Goal: Information Seeking & Learning: Understand process/instructions

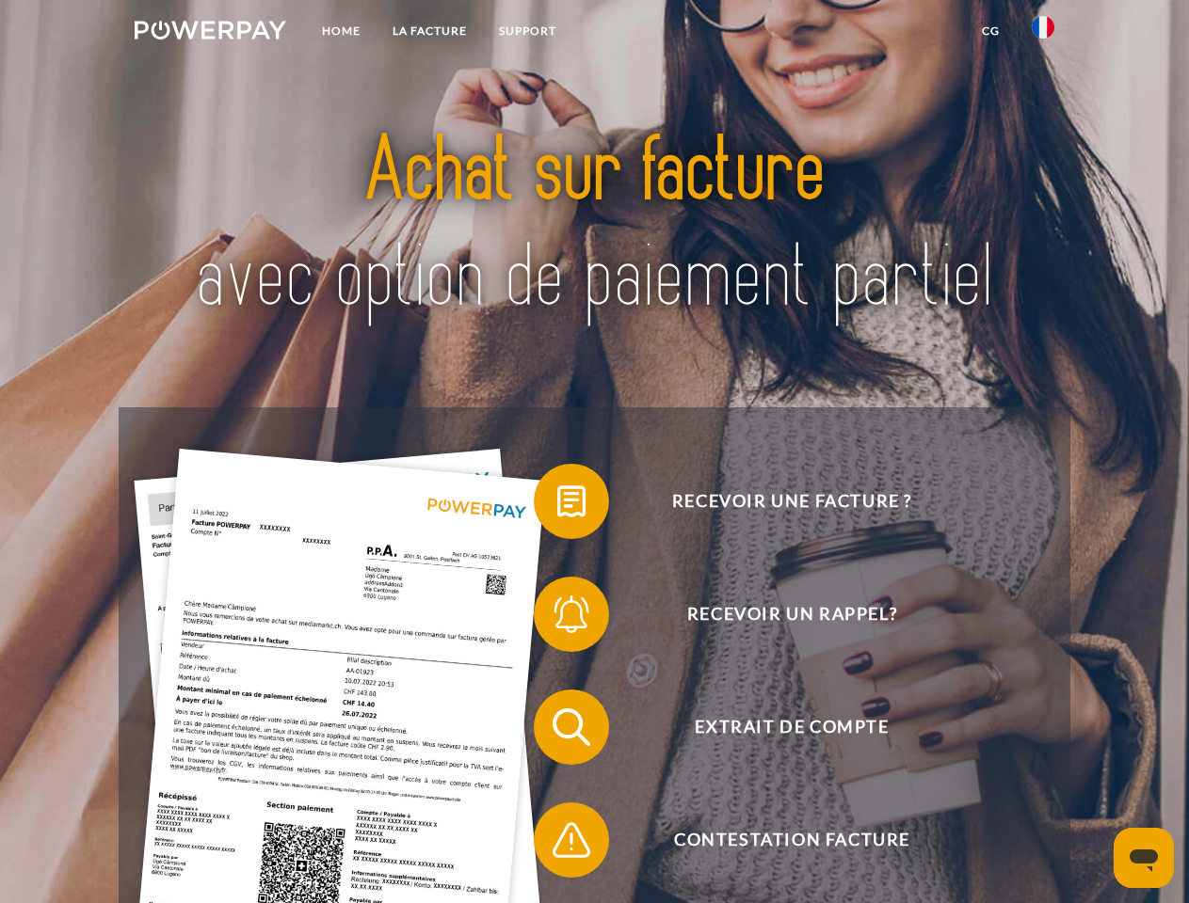
click at [210, 33] on img at bounding box center [211, 30] width 152 height 19
click at [1043, 33] on img at bounding box center [1042, 27] width 23 height 23
click at [990, 31] on link "CG" at bounding box center [991, 31] width 50 height 34
click at [557, 505] on span at bounding box center [543, 502] width 94 height 94
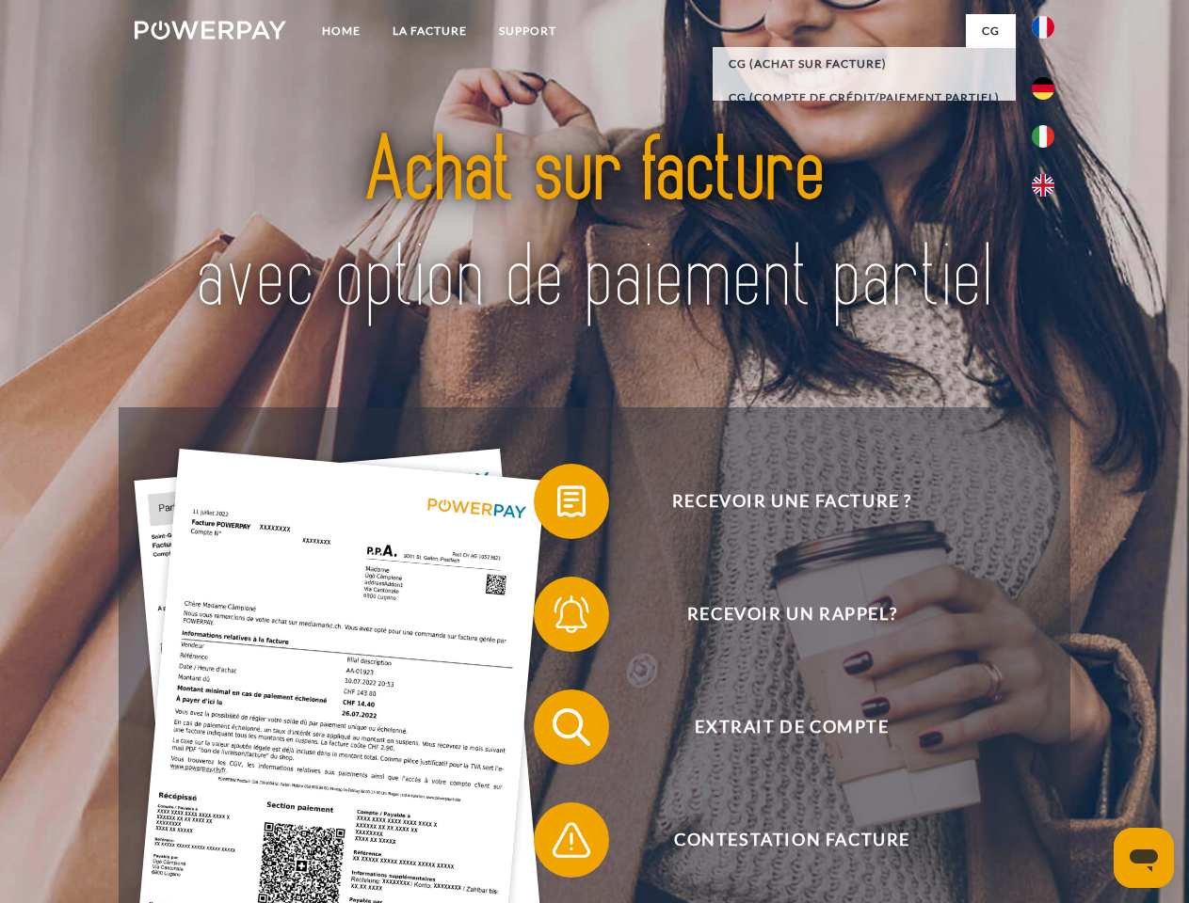
click at [557, 618] on div "Recevoir une facture ? Recevoir un rappel? Extrait de compte retour" at bounding box center [594, 783] width 951 height 753
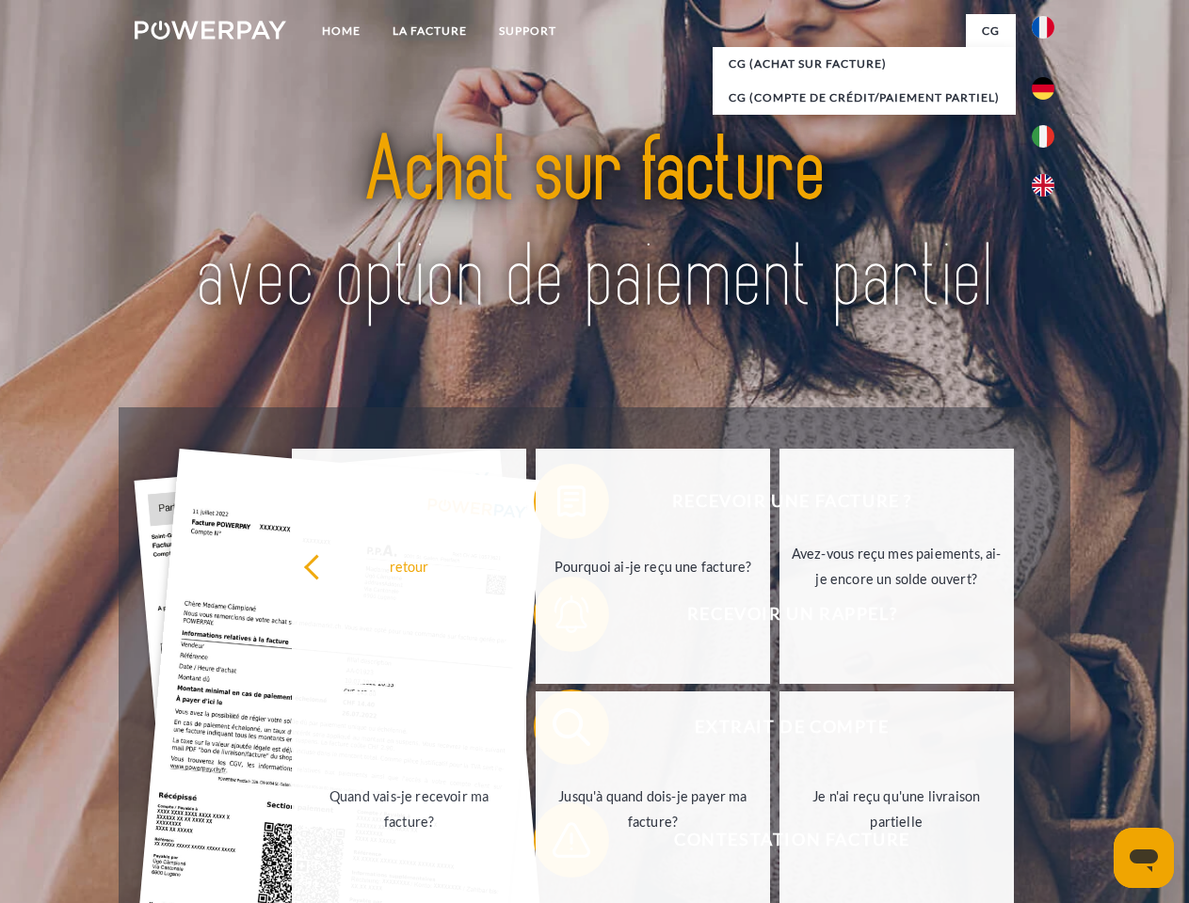
click at [557, 731] on link "Jusqu'à quand dois-je payer ma facture?" at bounding box center [652, 809] width 234 height 235
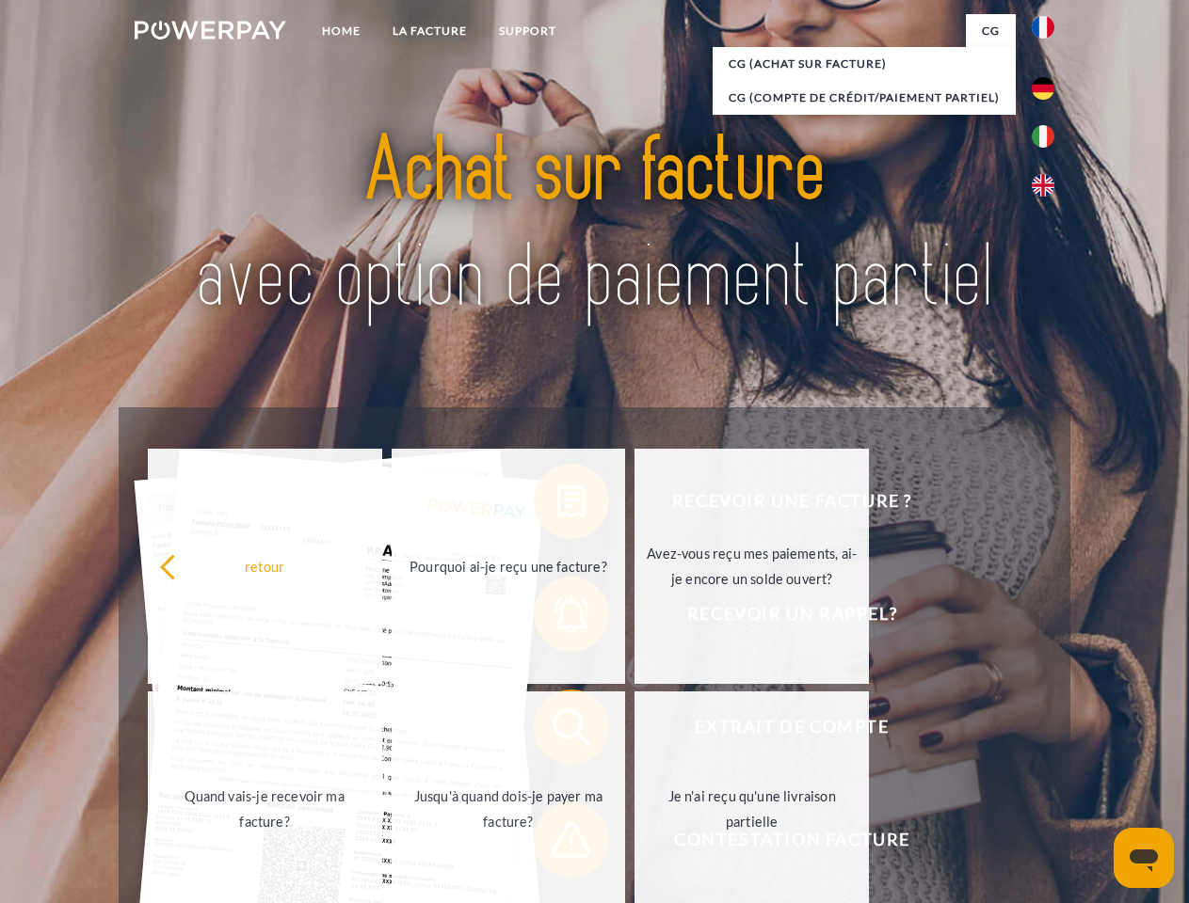
click at [557, 844] on span at bounding box center [543, 840] width 94 height 94
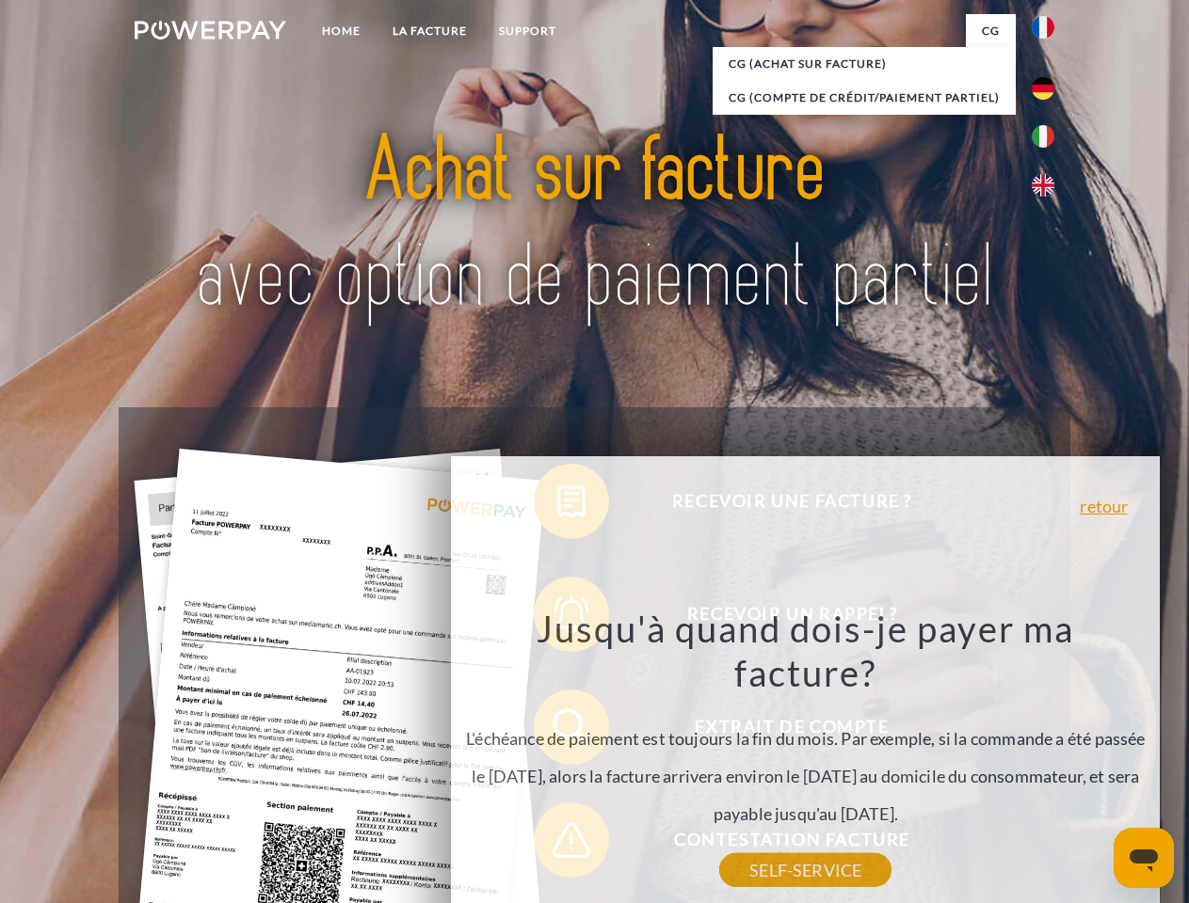
click at [1143, 858] on icon "Ouvrir la fenêtre de messagerie" at bounding box center [1143, 861] width 28 height 23
